Goal: Task Accomplishment & Management: Use online tool/utility

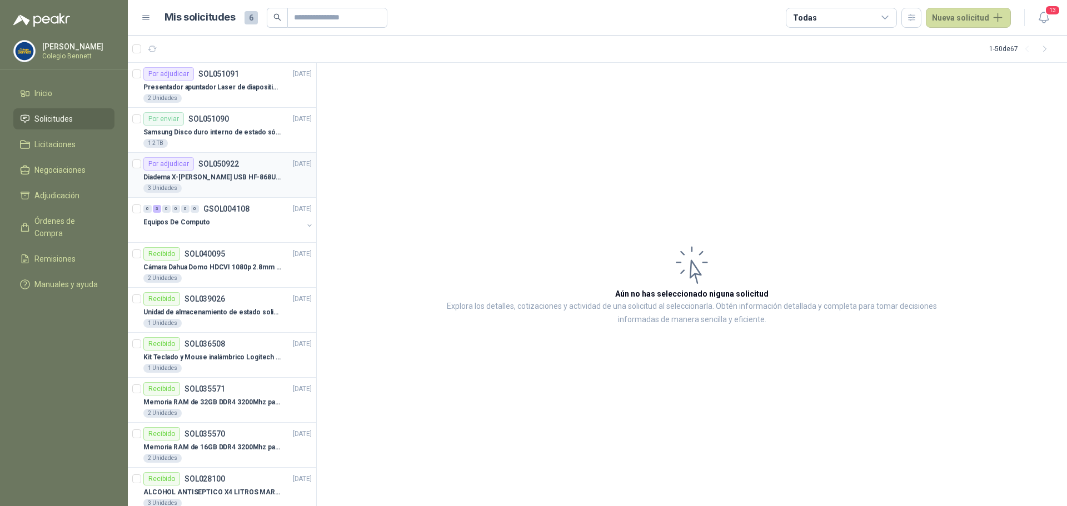
click at [243, 176] on p "Diadema X-[PERSON_NAME] USB HF-868U USB con micrófono" at bounding box center [212, 177] width 138 height 11
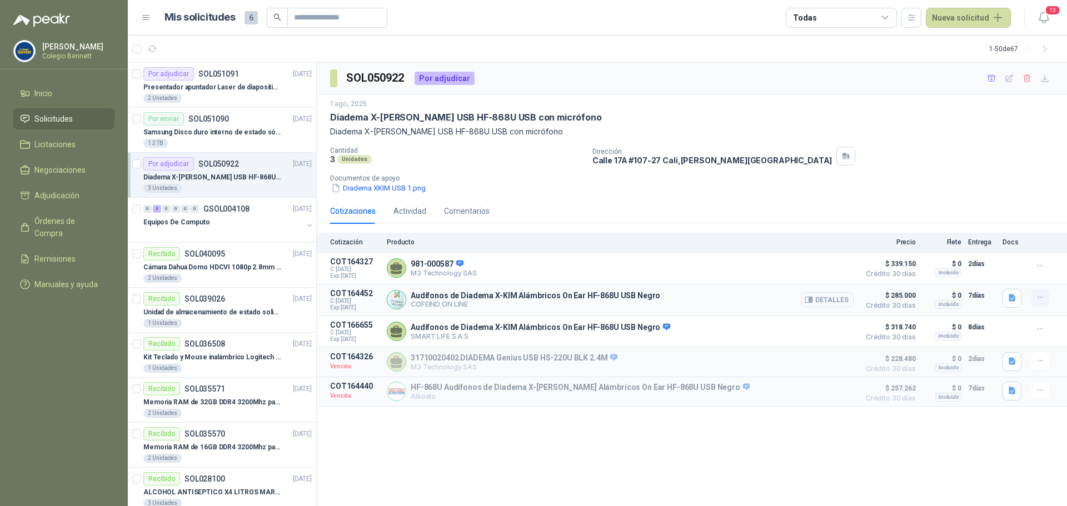
click at [1041, 299] on icon "button" at bounding box center [1040, 297] width 9 height 9
click at [995, 256] on button "Añadir" at bounding box center [1017, 254] width 89 height 18
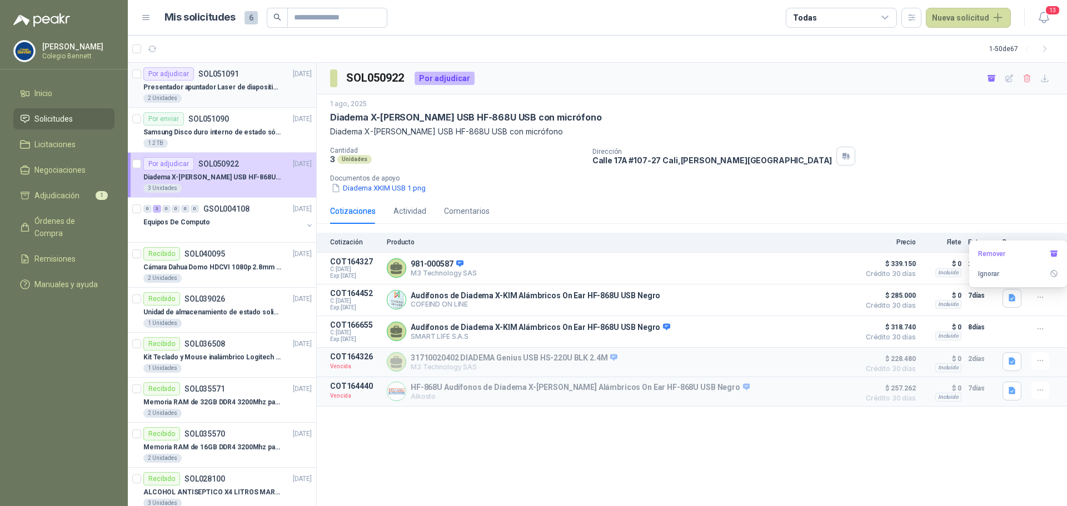
click at [251, 73] on div "Por adjudicar SOL051091 [DATE]" at bounding box center [227, 73] width 168 height 13
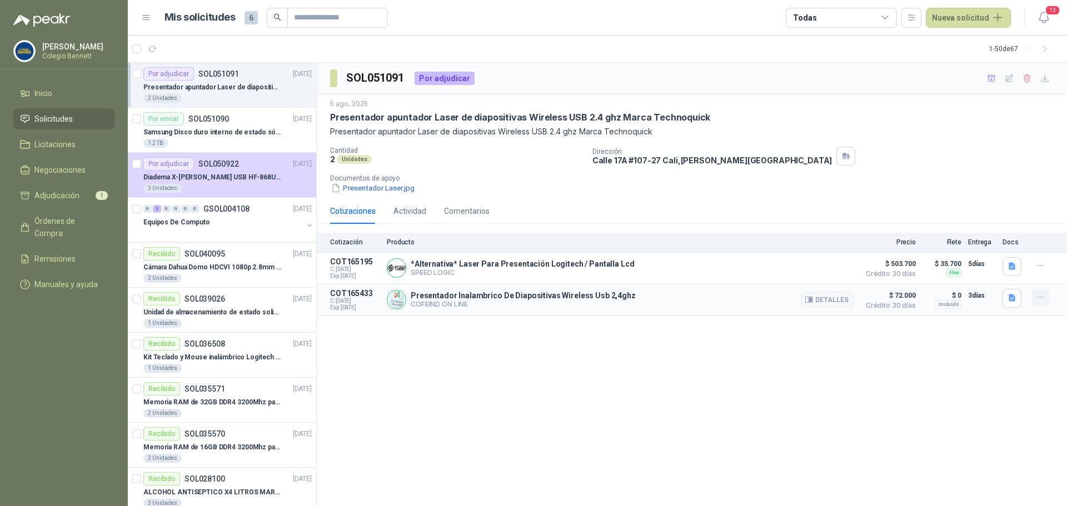
click at [1038, 299] on icon "button" at bounding box center [1040, 297] width 9 height 9
click at [1021, 251] on button "Añadir" at bounding box center [1017, 254] width 89 height 18
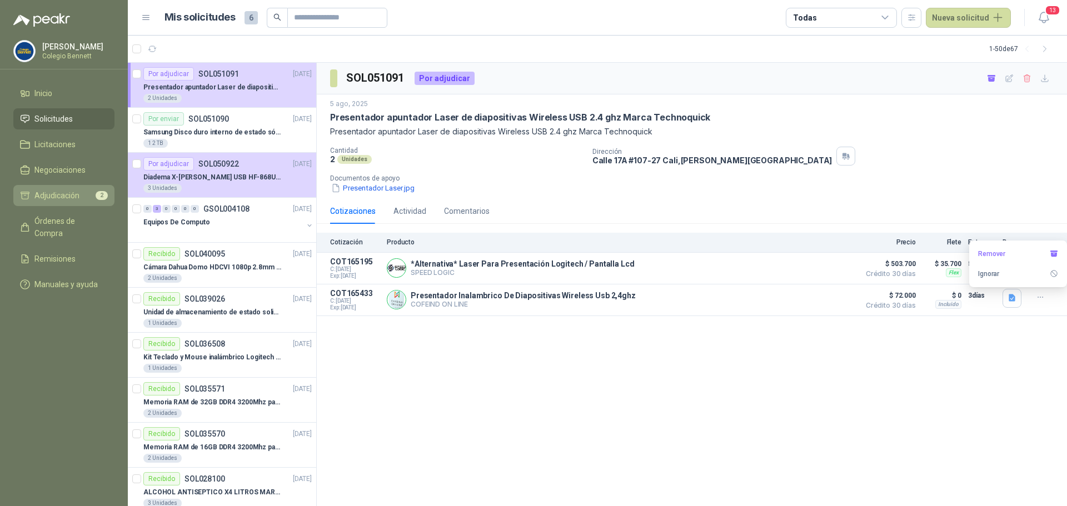
click at [57, 197] on span "Adjudicación" at bounding box center [56, 195] width 45 height 12
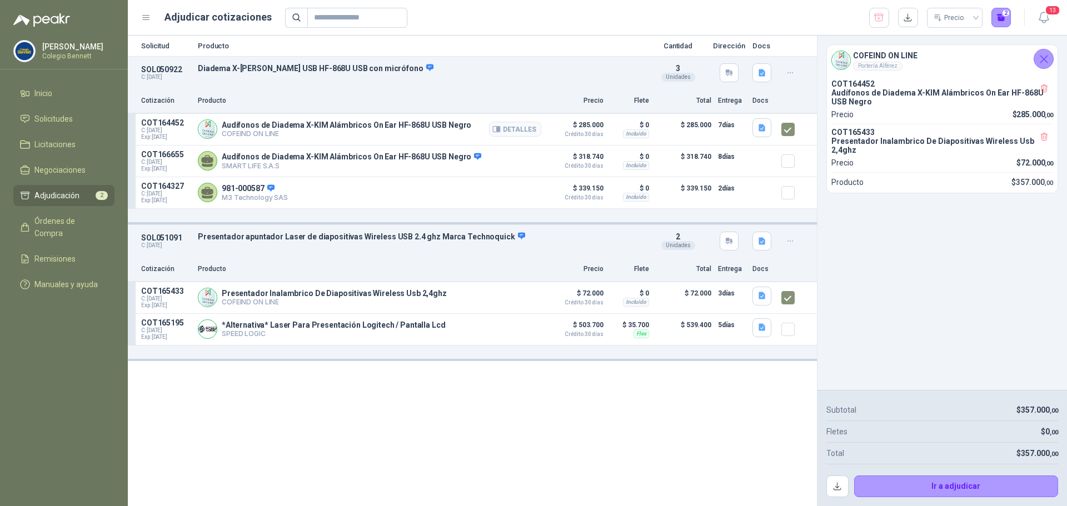
click at [238, 128] on p "Audífonos de Diadema X-KIM Alámbricos On Ear HF-868U USB Negro" at bounding box center [346, 125] width 249 height 9
click at [969, 485] on button "Ir a adjudicar" at bounding box center [956, 487] width 204 height 22
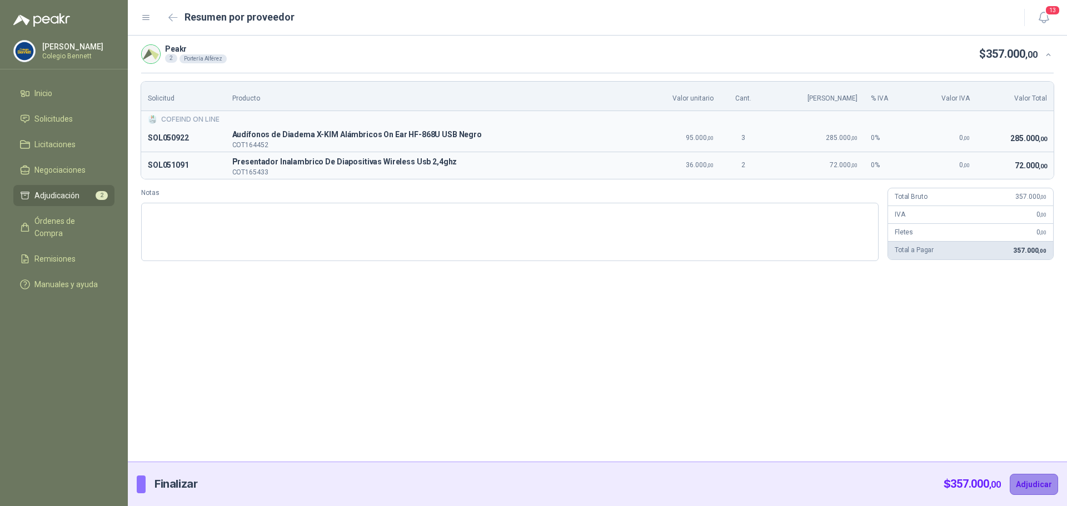
click at [1041, 486] on button "Adjudicar" at bounding box center [1034, 484] width 48 height 21
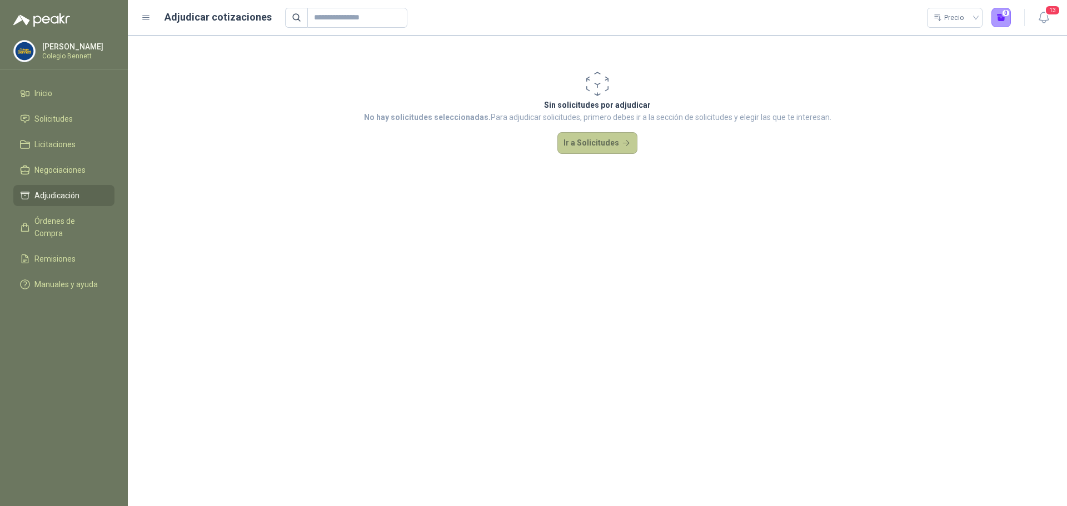
click at [616, 153] on button "Ir a Solicitudes" at bounding box center [597, 143] width 80 height 22
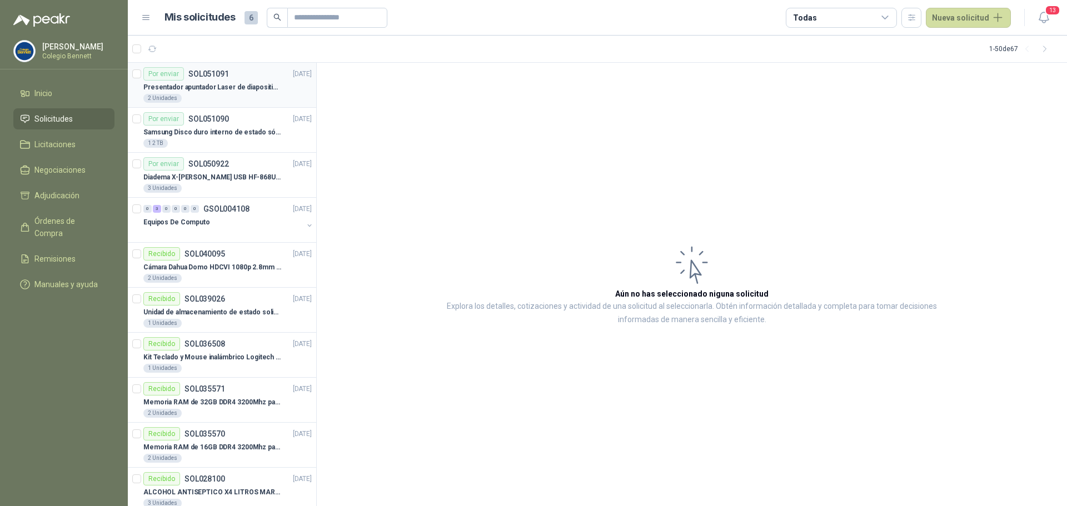
click at [254, 82] on p "Presentador apuntador Laser de diapositivas Wireless USB 2.4 ghz Marca Technoqu…" at bounding box center [212, 87] width 138 height 11
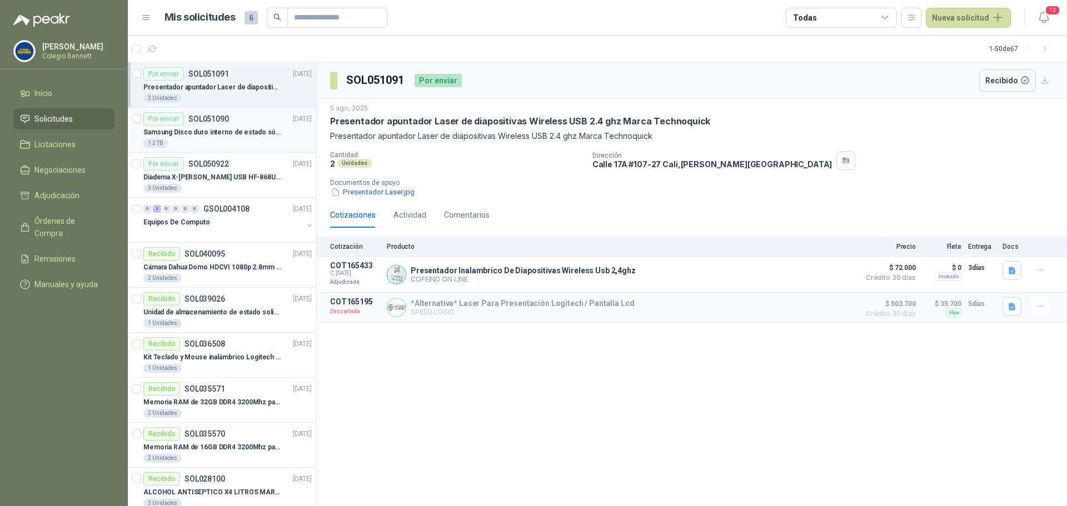
click at [235, 127] on p "Samsung Disco duro interno de estado sólido 990 PRO SSD NVMe M.2 PCIe Gen4, M.2…" at bounding box center [212, 132] width 138 height 11
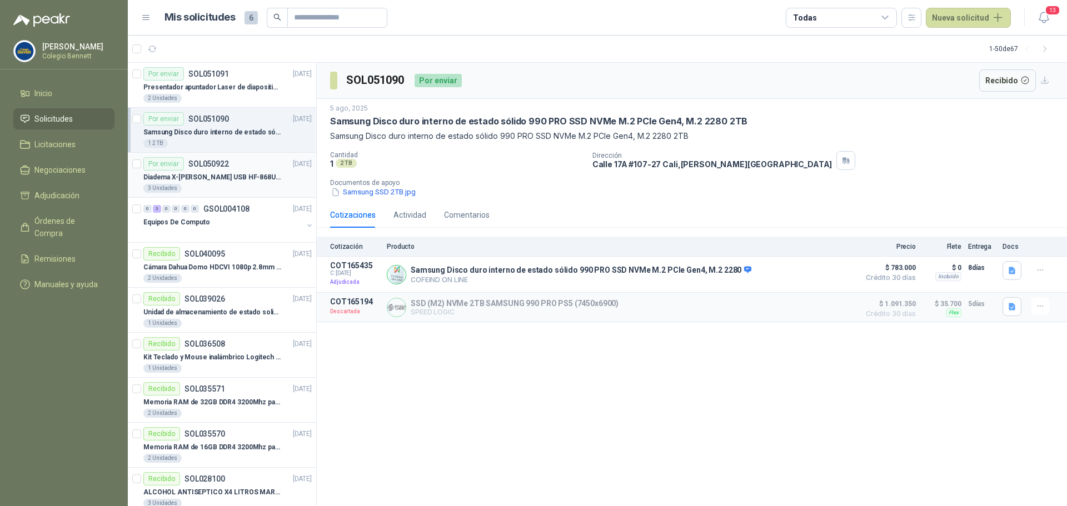
click at [246, 171] on div "Diadema X-[PERSON_NAME] USB HF-868U USB con micrófono" at bounding box center [227, 177] width 168 height 13
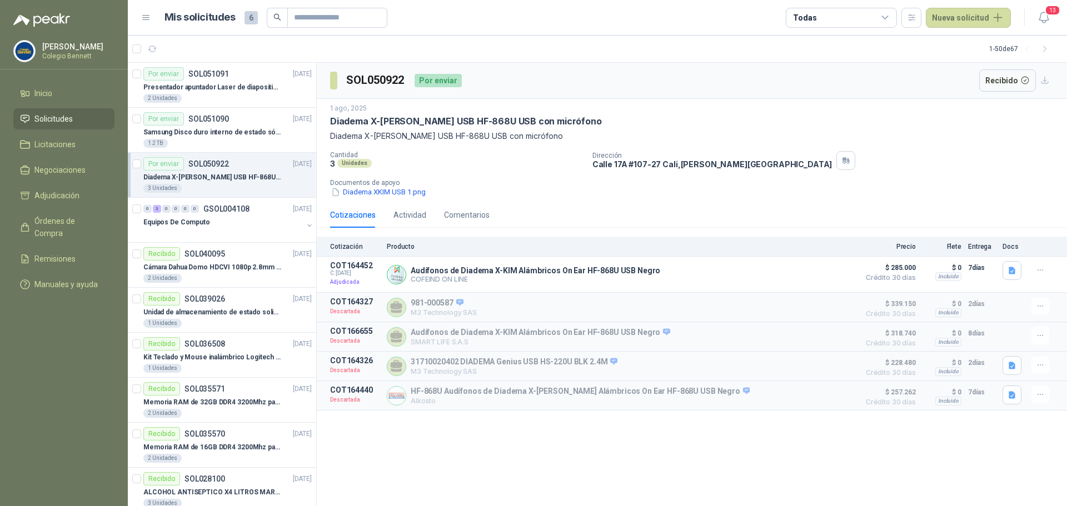
click at [73, 341] on menu "[PERSON_NAME] Colegio [PERSON_NAME] Inicio Solicitudes Licitaciones Negociacion…" at bounding box center [64, 253] width 128 height 506
